Goal: Task Accomplishment & Management: Use online tool/utility

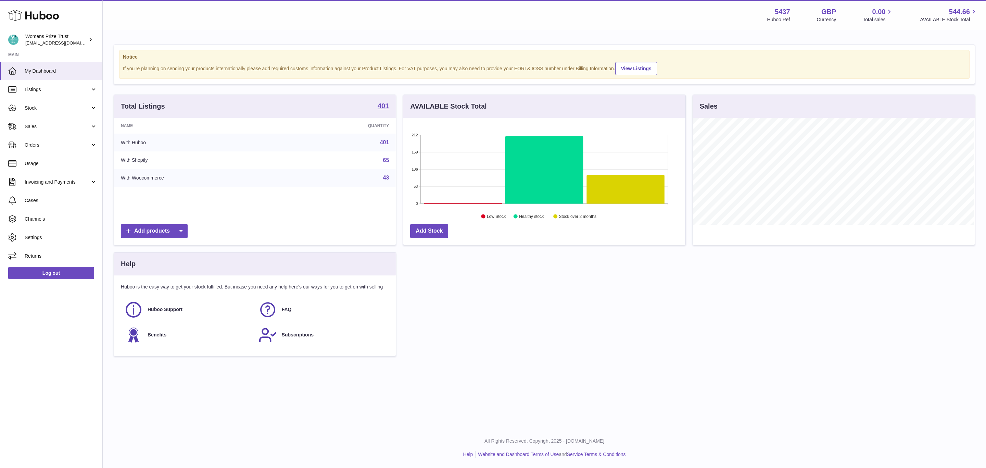
scroll to position [107, 281]
click at [65, 99] on link "Stock" at bounding box center [51, 108] width 102 height 18
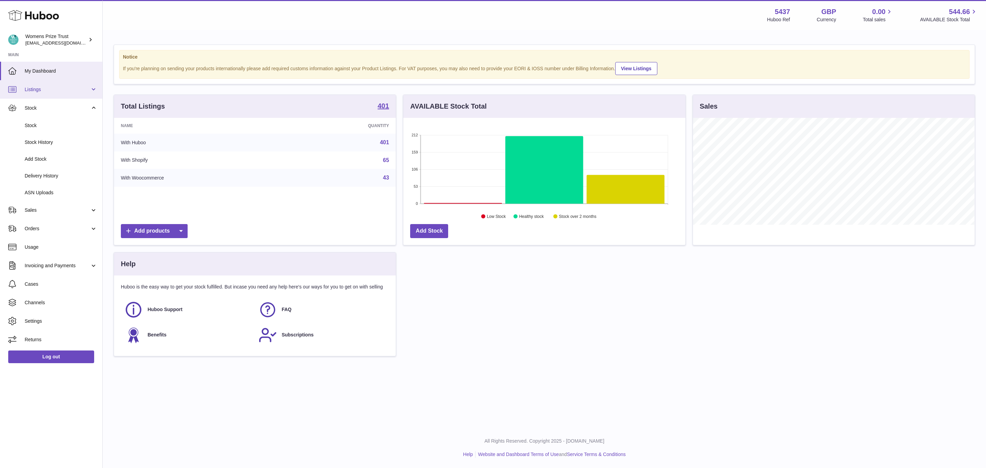
click at [67, 92] on span "Listings" at bounding box center [57, 89] width 65 height 7
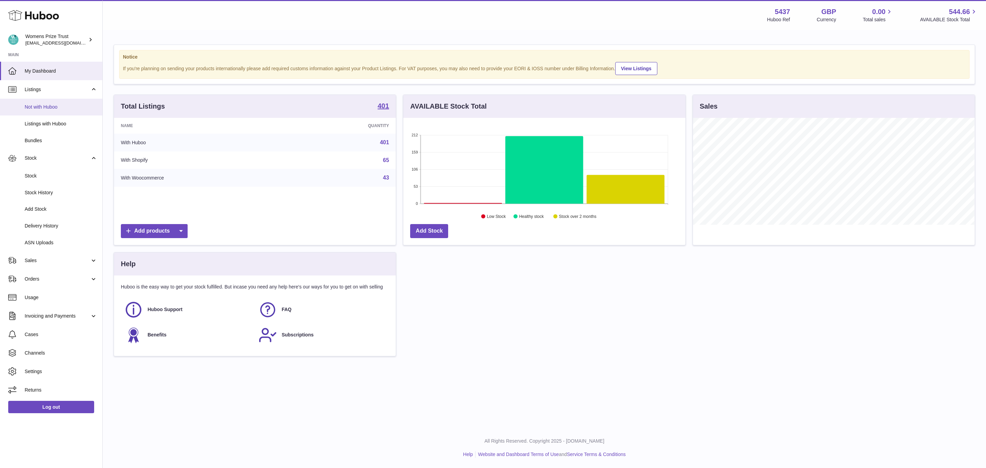
click at [60, 111] on link "Not with Huboo" at bounding box center [51, 107] width 102 height 17
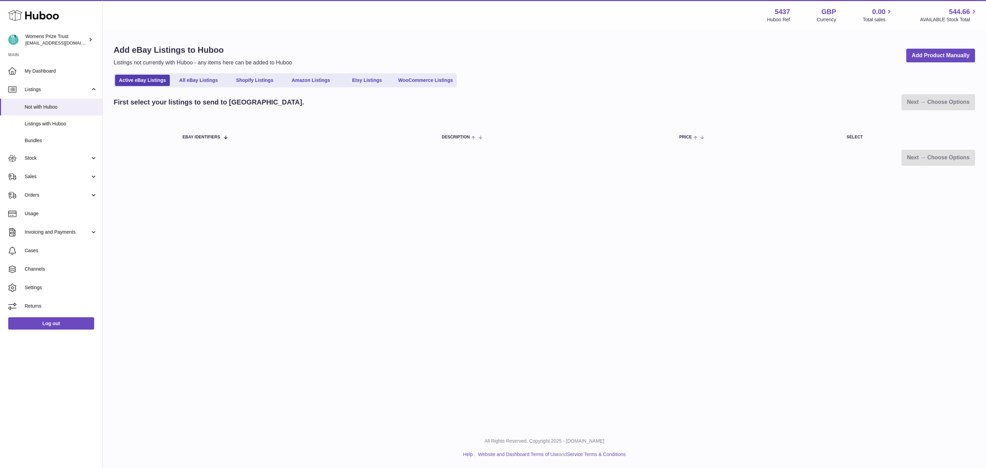
click at [411, 70] on div "Add eBay Listings to Huboo Listings not currently with Huboo - any items here c…" at bounding box center [544, 105] width 883 height 149
click at [411, 75] on link "WooCommerce Listings" at bounding box center [426, 80] width 60 height 11
